Goal: Find specific page/section: Find specific page/section

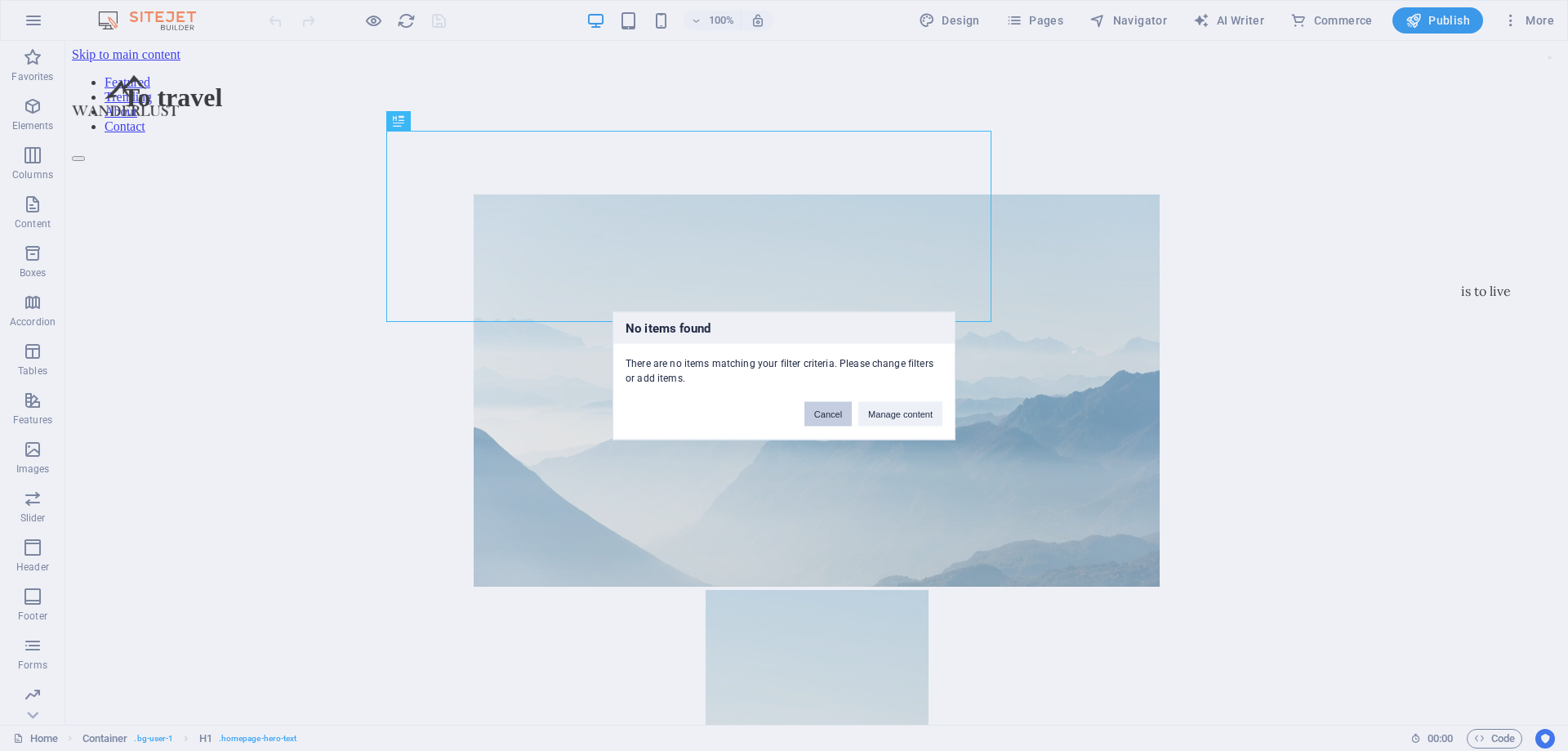
click at [826, 417] on button "Cancel" at bounding box center [828, 413] width 47 height 25
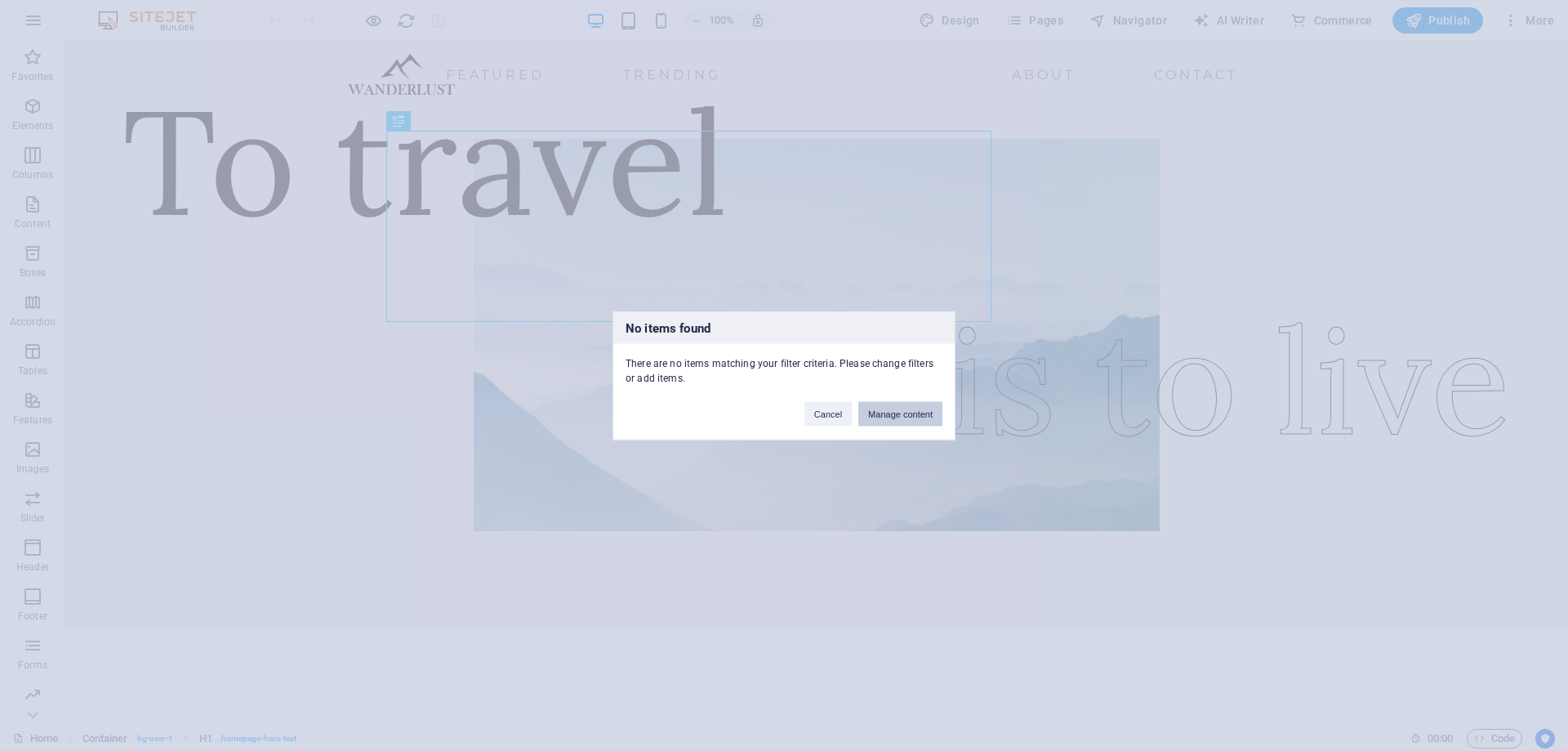
click at [887, 415] on button "Manage content" at bounding box center [901, 413] width 84 height 25
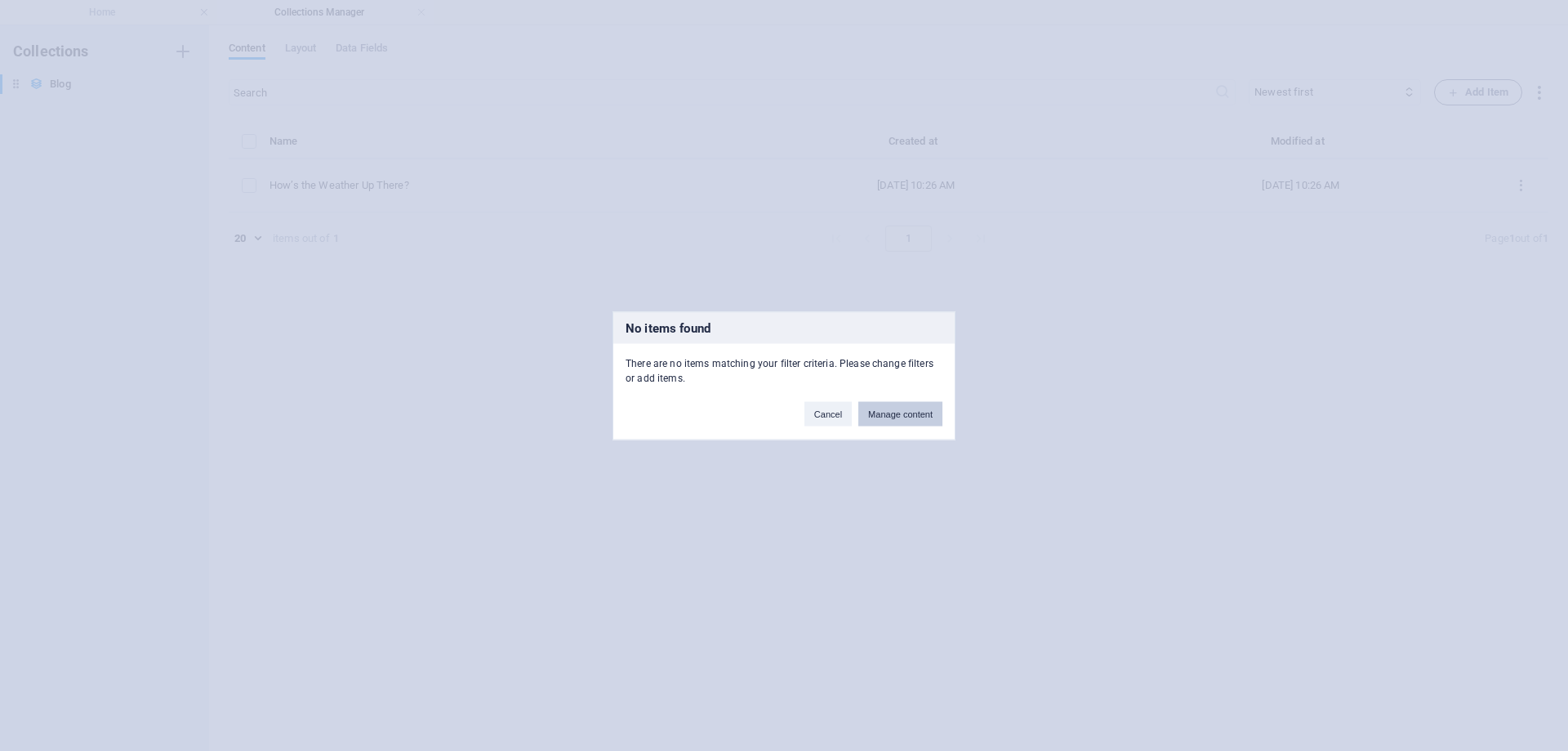
click at [888, 415] on button "Manage content" at bounding box center [901, 413] width 84 height 25
